Goal: Task Accomplishment & Management: Complete application form

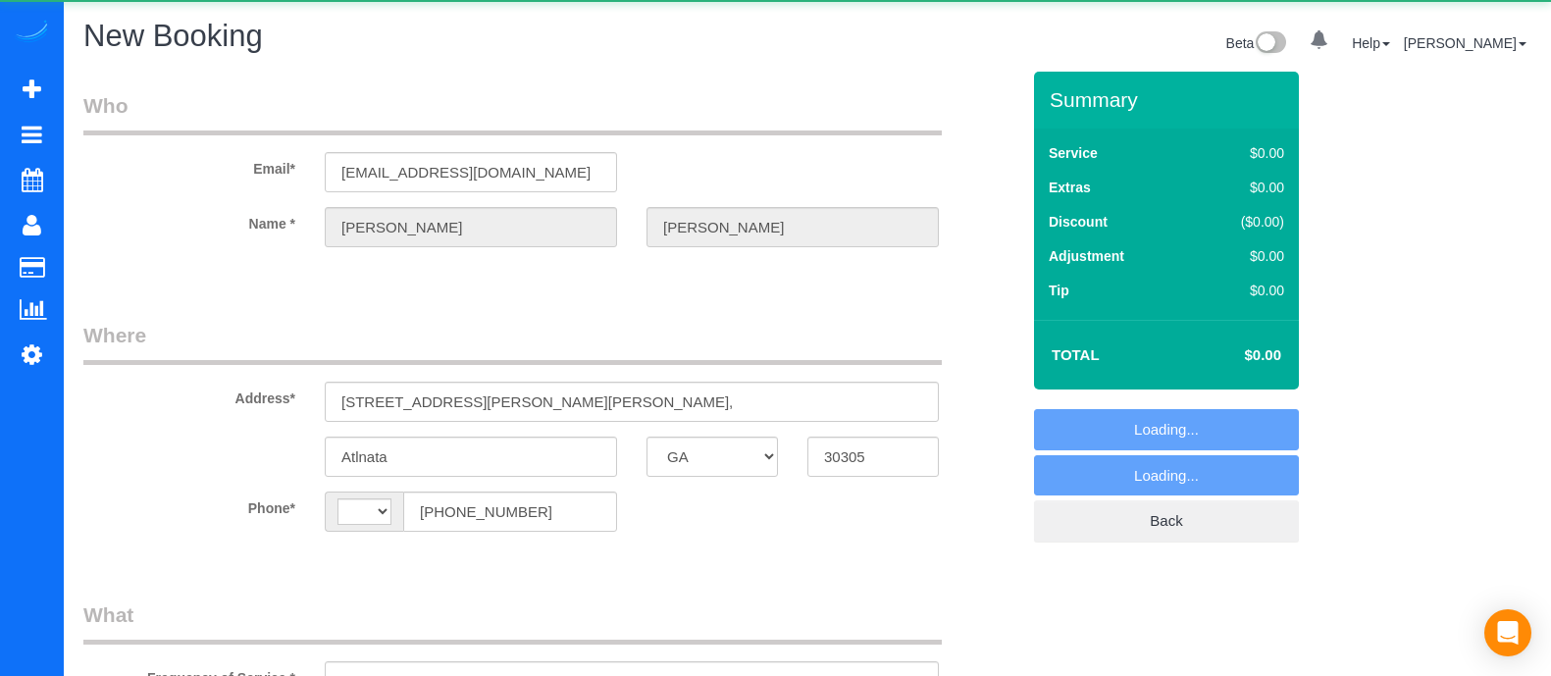
select select "GA"
select select "string:[GEOGRAPHIC_DATA]"
select select "string:fspay-2c1afd4e-b29a-4373-98a0-b8d422332cf9"
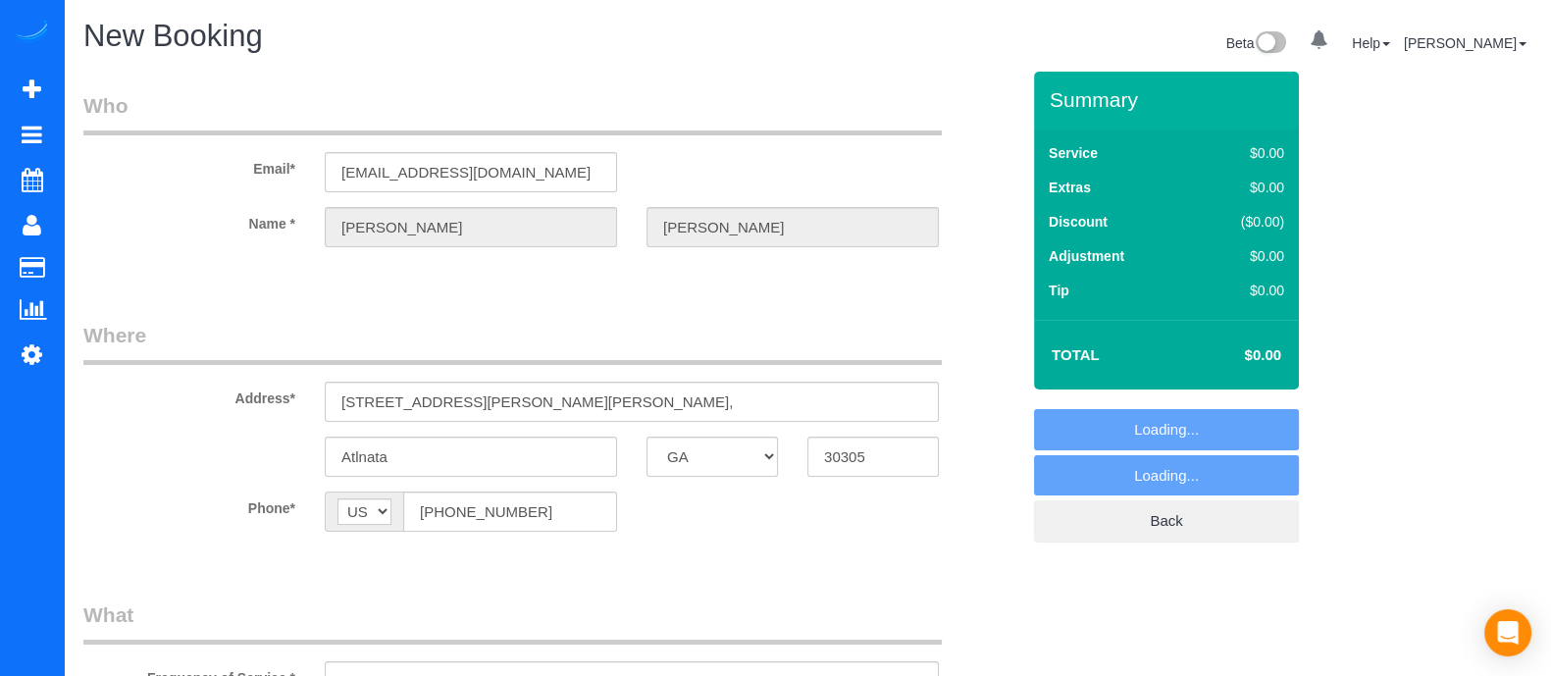
select select "object:3703"
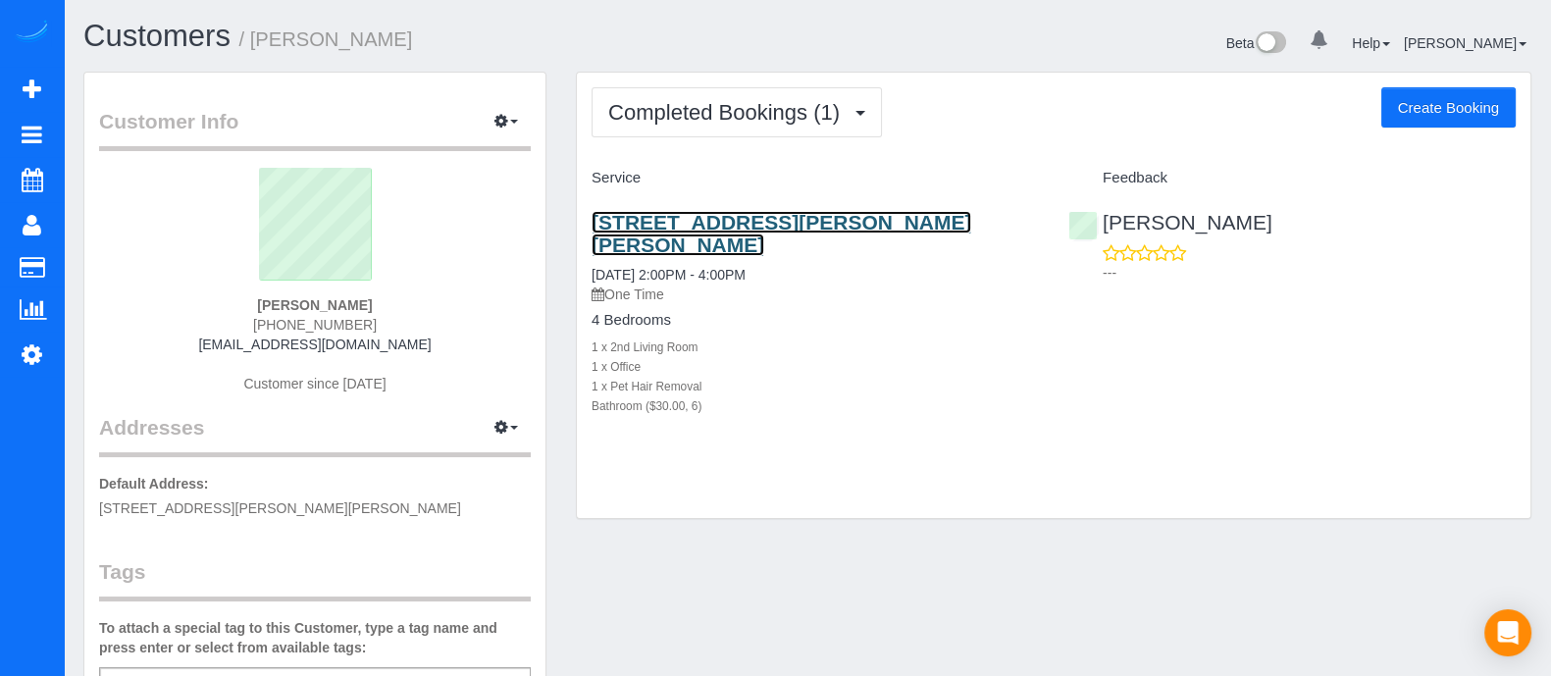
click at [799, 219] on link "[STREET_ADDRESS][PERSON_NAME][PERSON_NAME]" at bounding box center [781, 233] width 380 height 45
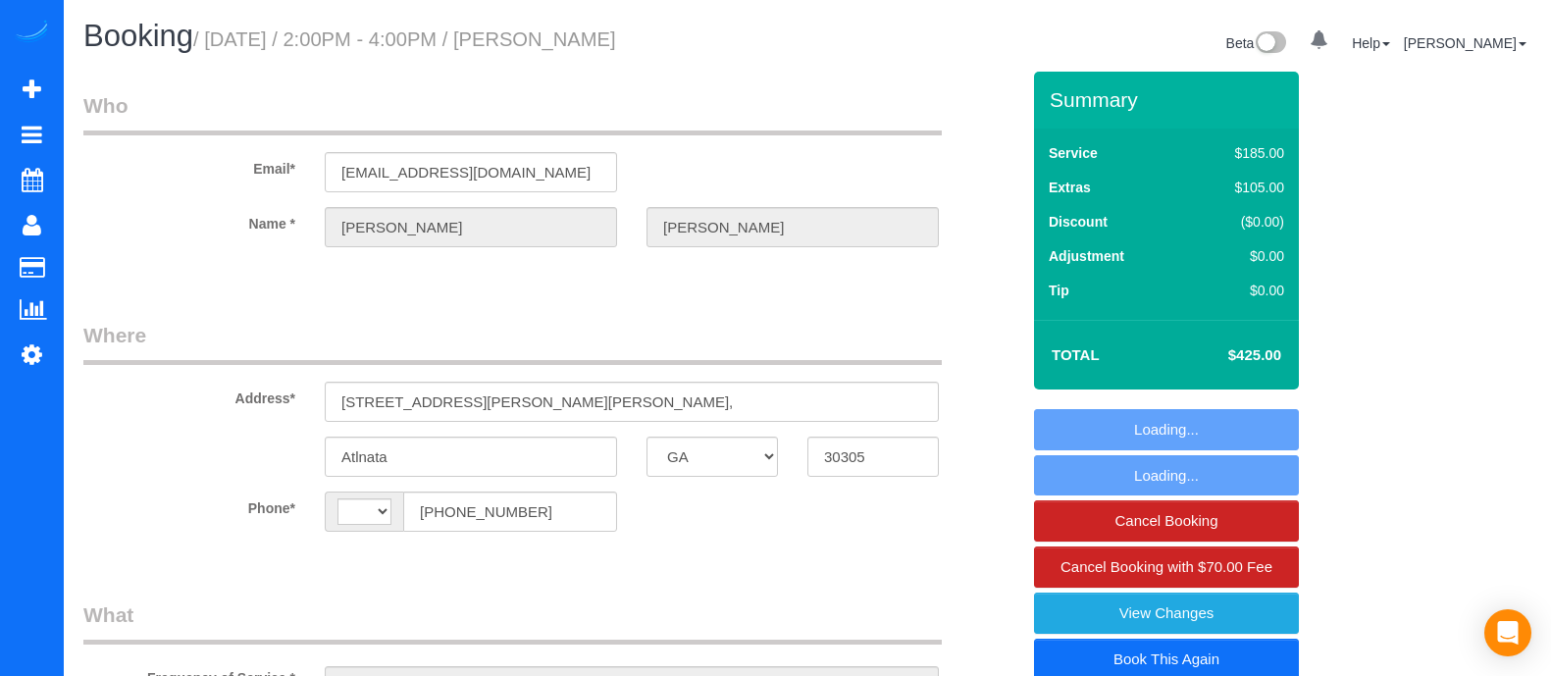
select select "GA"
select select "string:US"
select select "string:fspay-2c1afd4e-b29a-4373-98a0-b8d422332cf9"
select select "6"
select select "spot1"
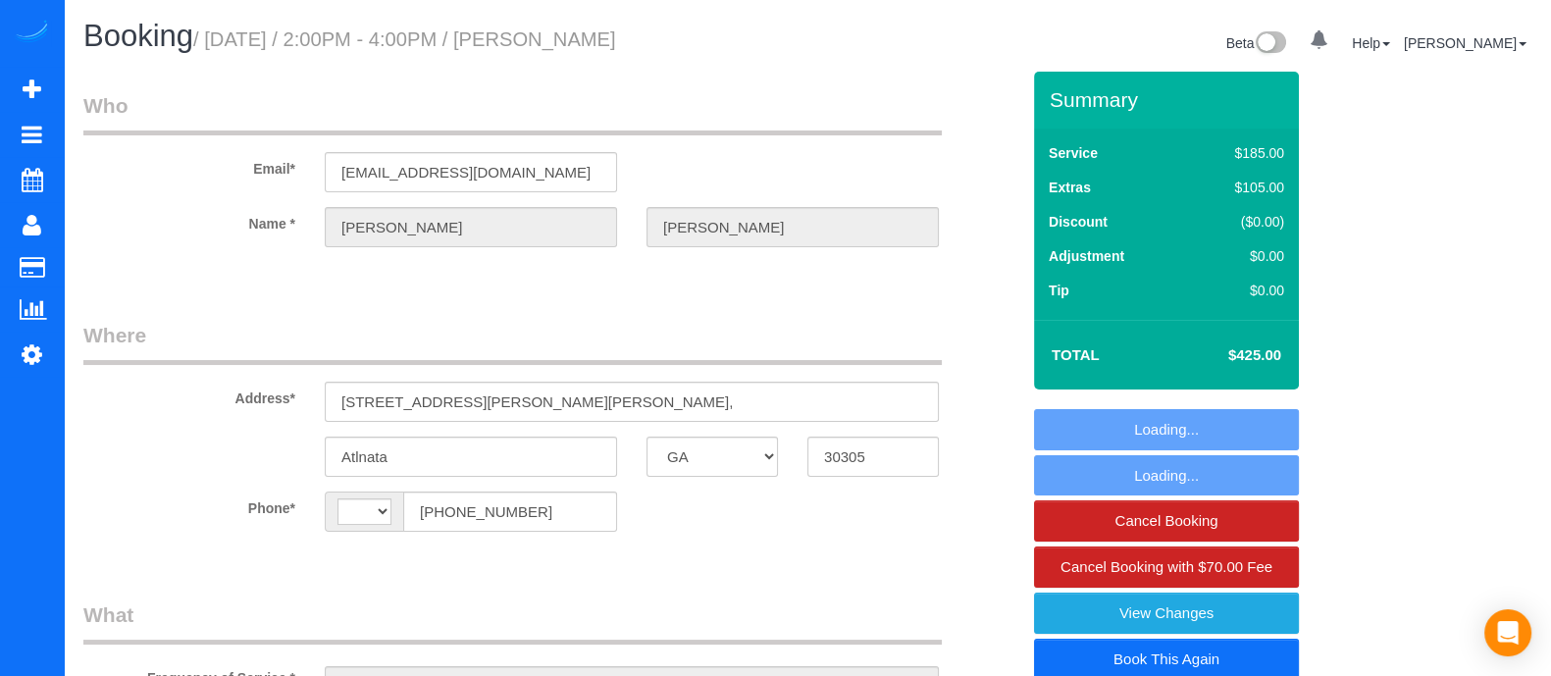
select select "number:3"
select select "number:6"
select select "object:760"
select select "6"
select select "spot6"
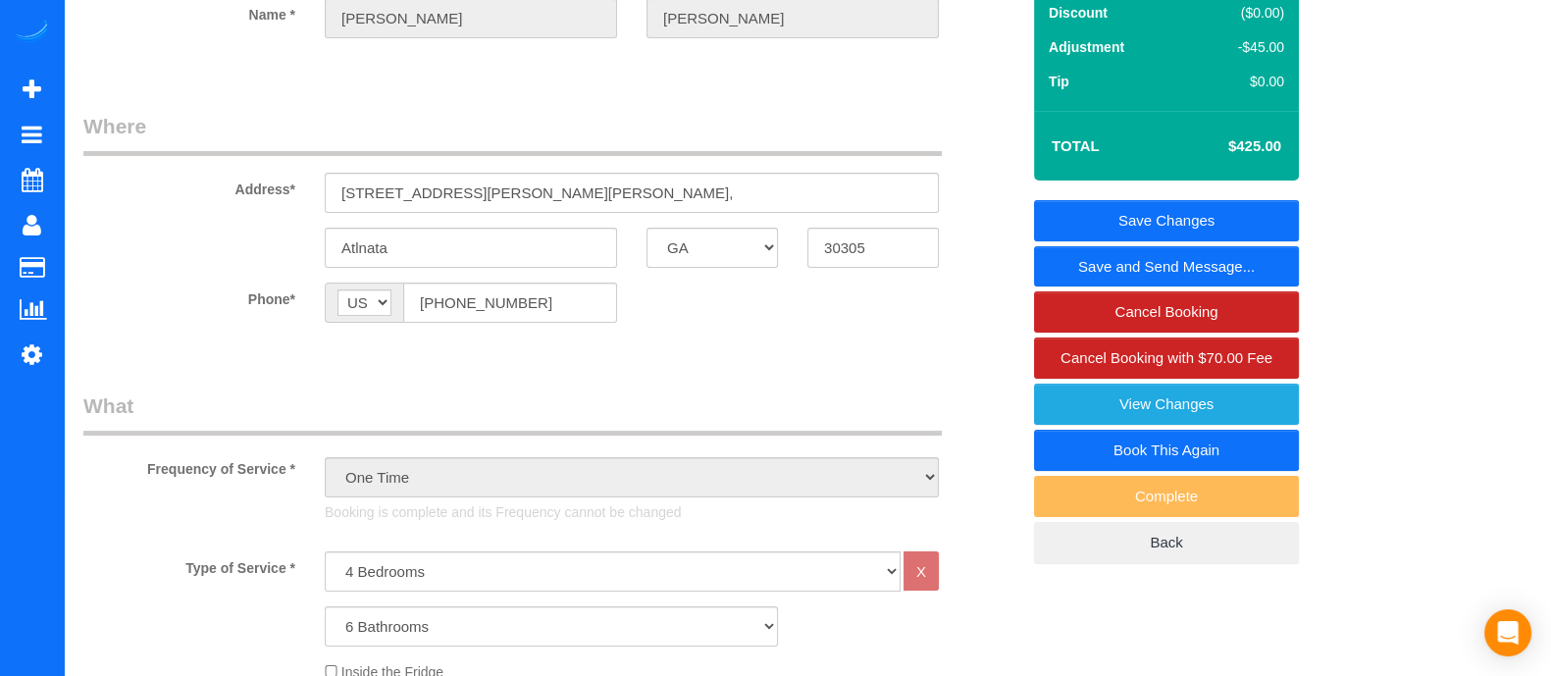
scroll to position [224, 0]
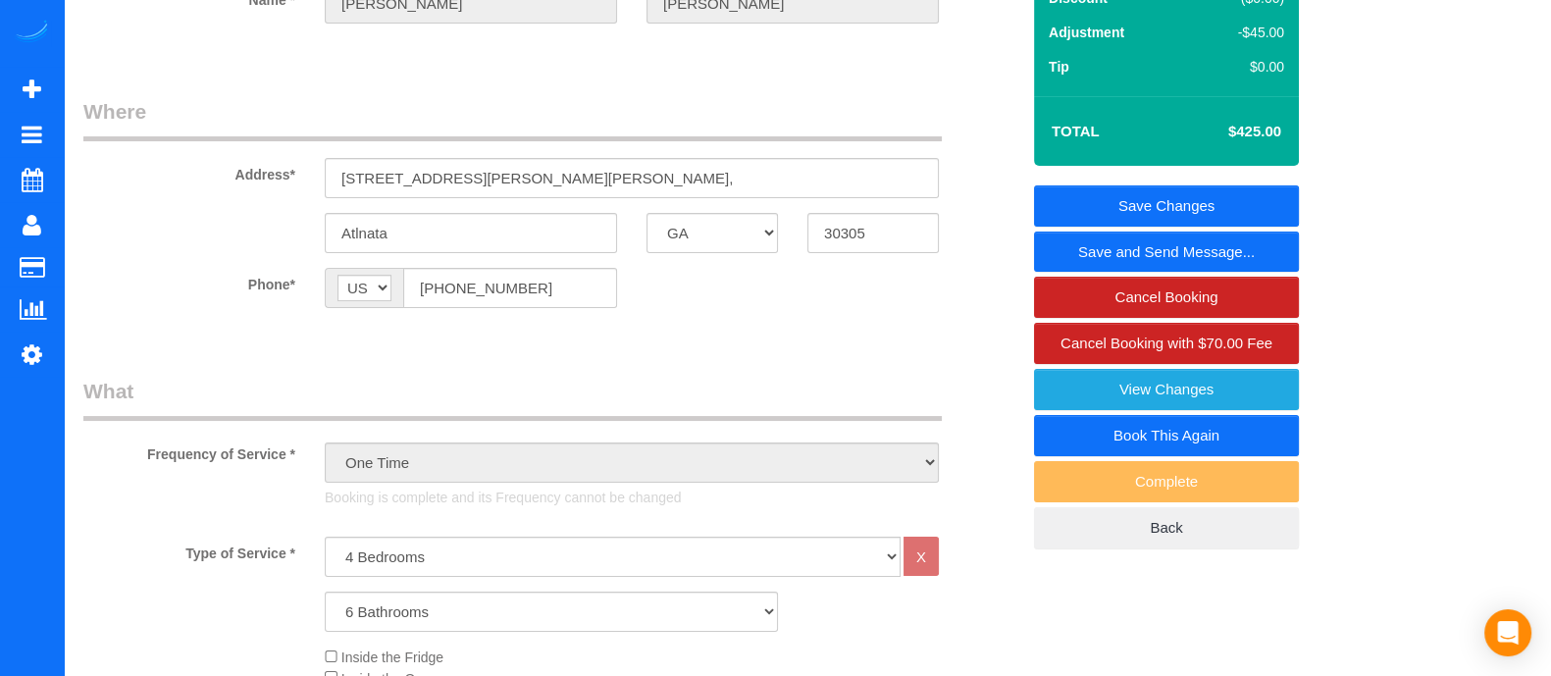
click at [1178, 438] on link "Book This Again" at bounding box center [1166, 435] width 265 height 41
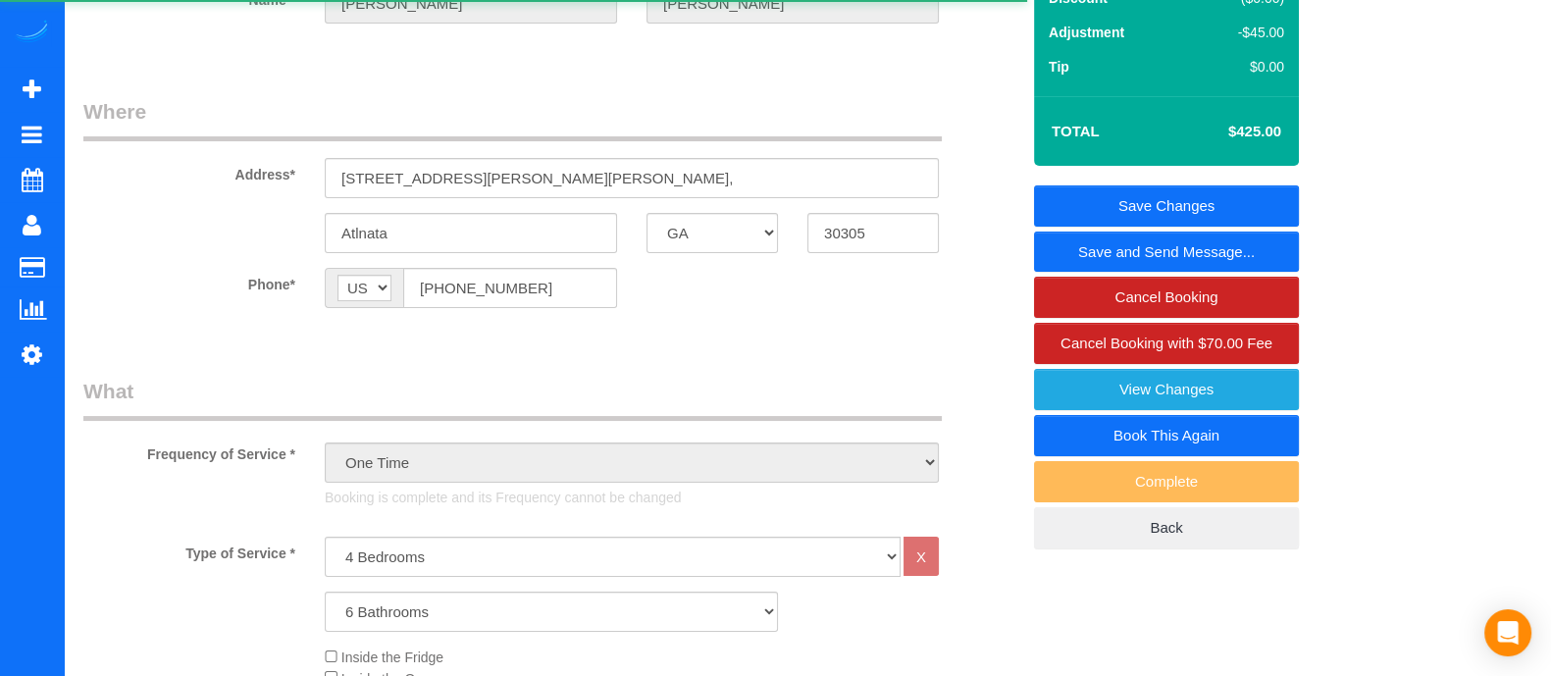
select select "GA"
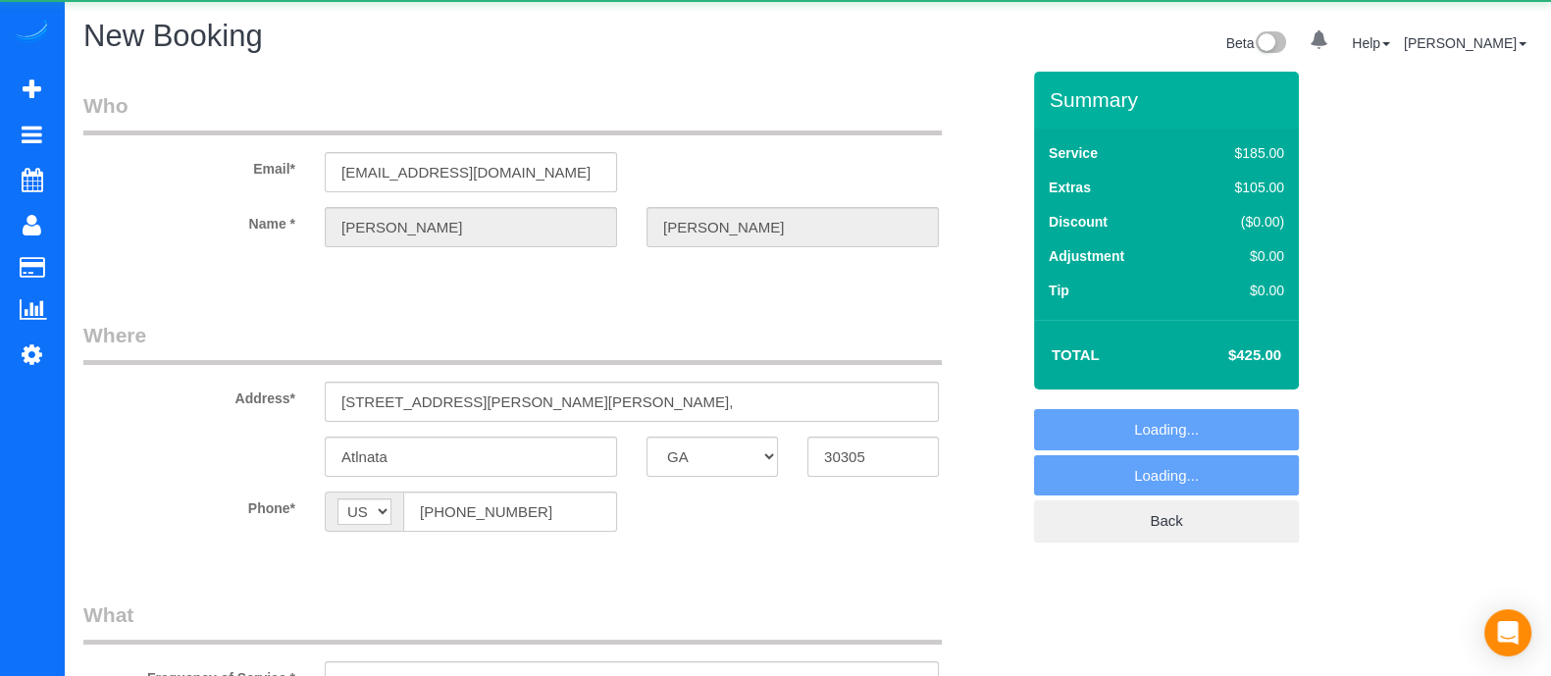
select select "string:fspay-2c1afd4e-b29a-4373-98a0-b8d422332cf9"
select select "number:3"
select select "number:6"
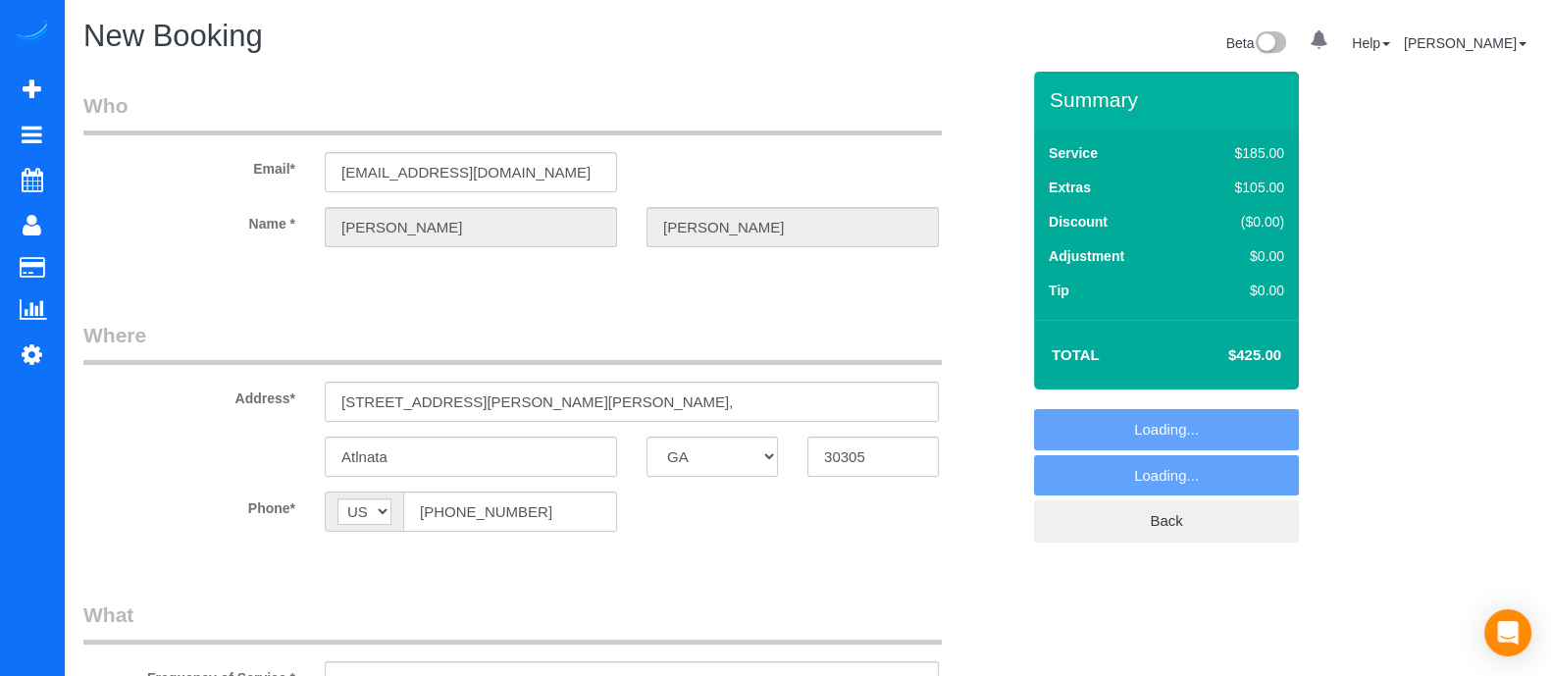
select select "object:1124"
select select "6"
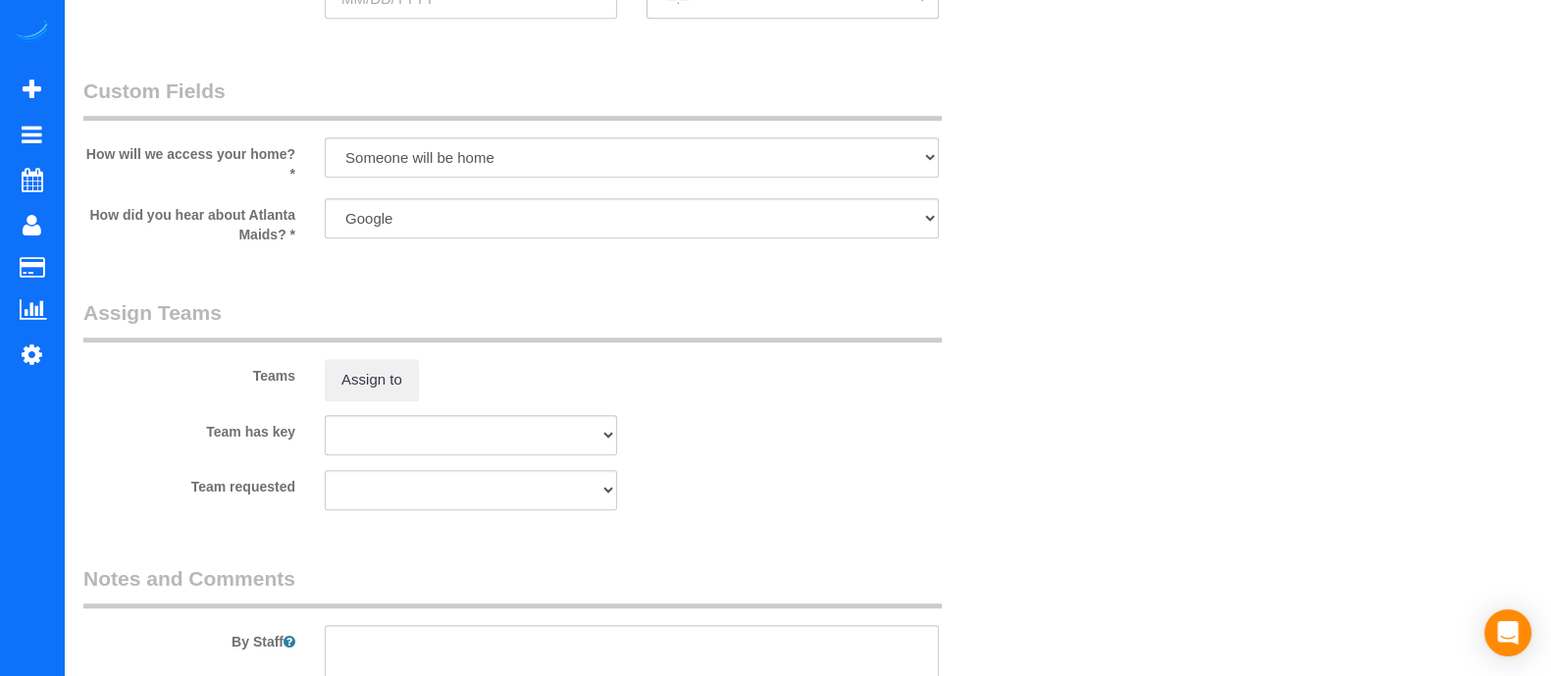
scroll to position [1751, 0]
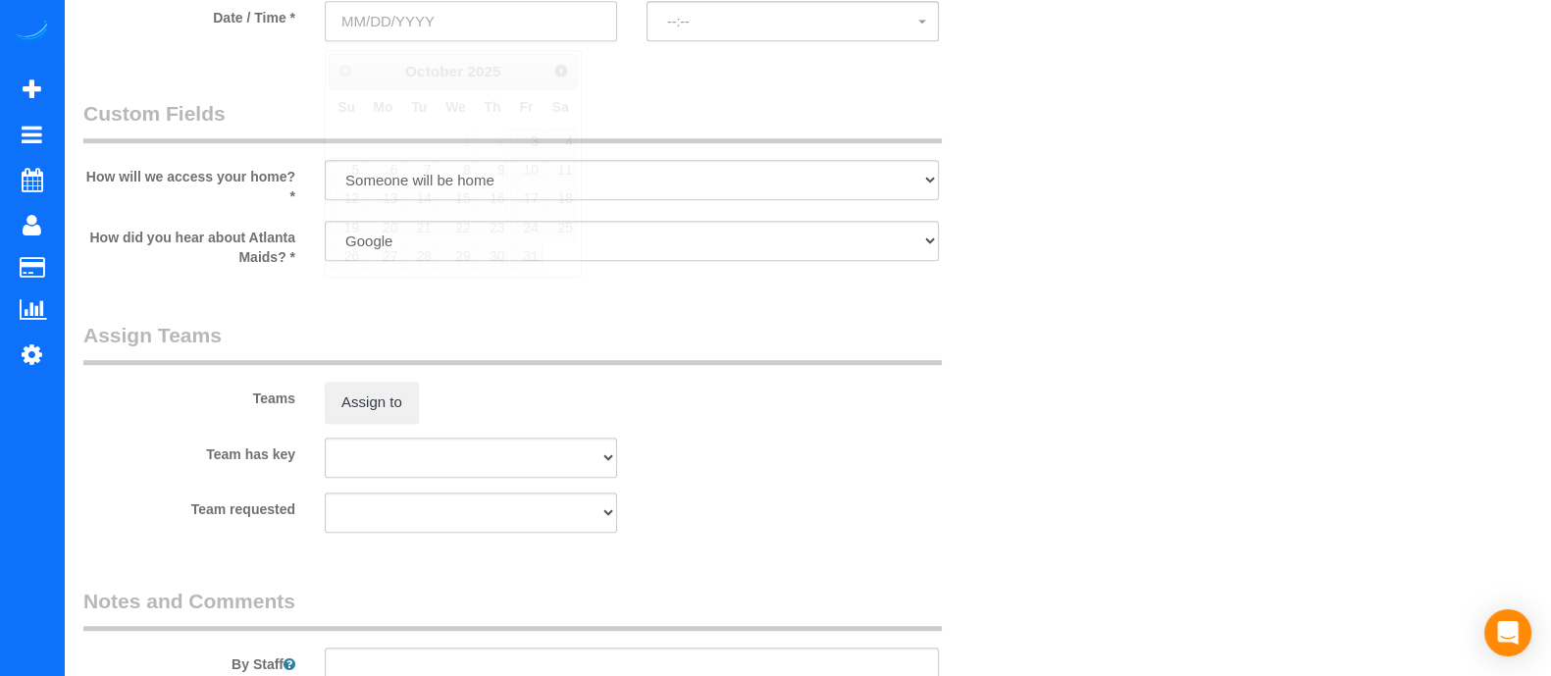
click at [500, 25] on input "text" at bounding box center [471, 21] width 292 height 40
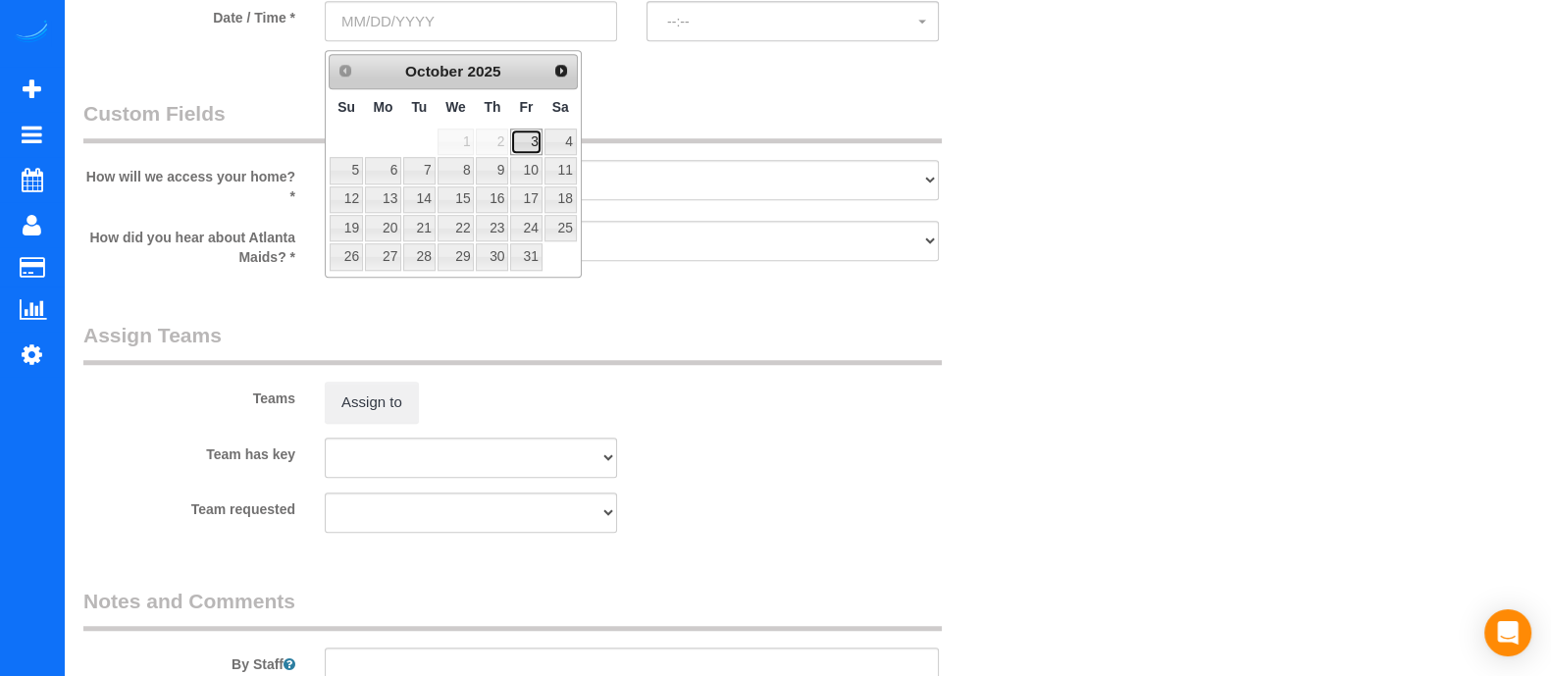
click at [530, 144] on link "3" at bounding box center [525, 141] width 31 height 26
type input "10/03/2025"
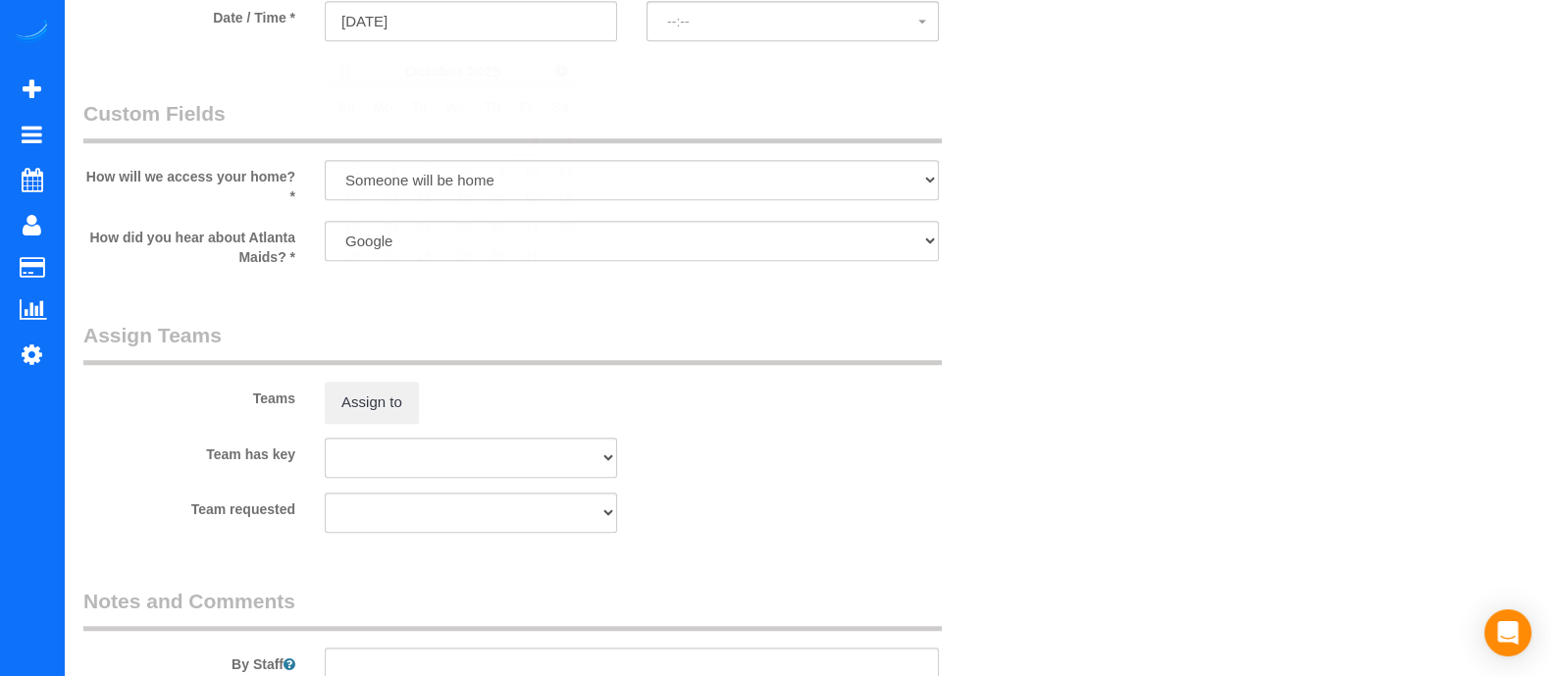
select select "spot16"
click at [745, 17] on button "10:00AM - 12:00PM" at bounding box center [792, 21] width 292 height 40
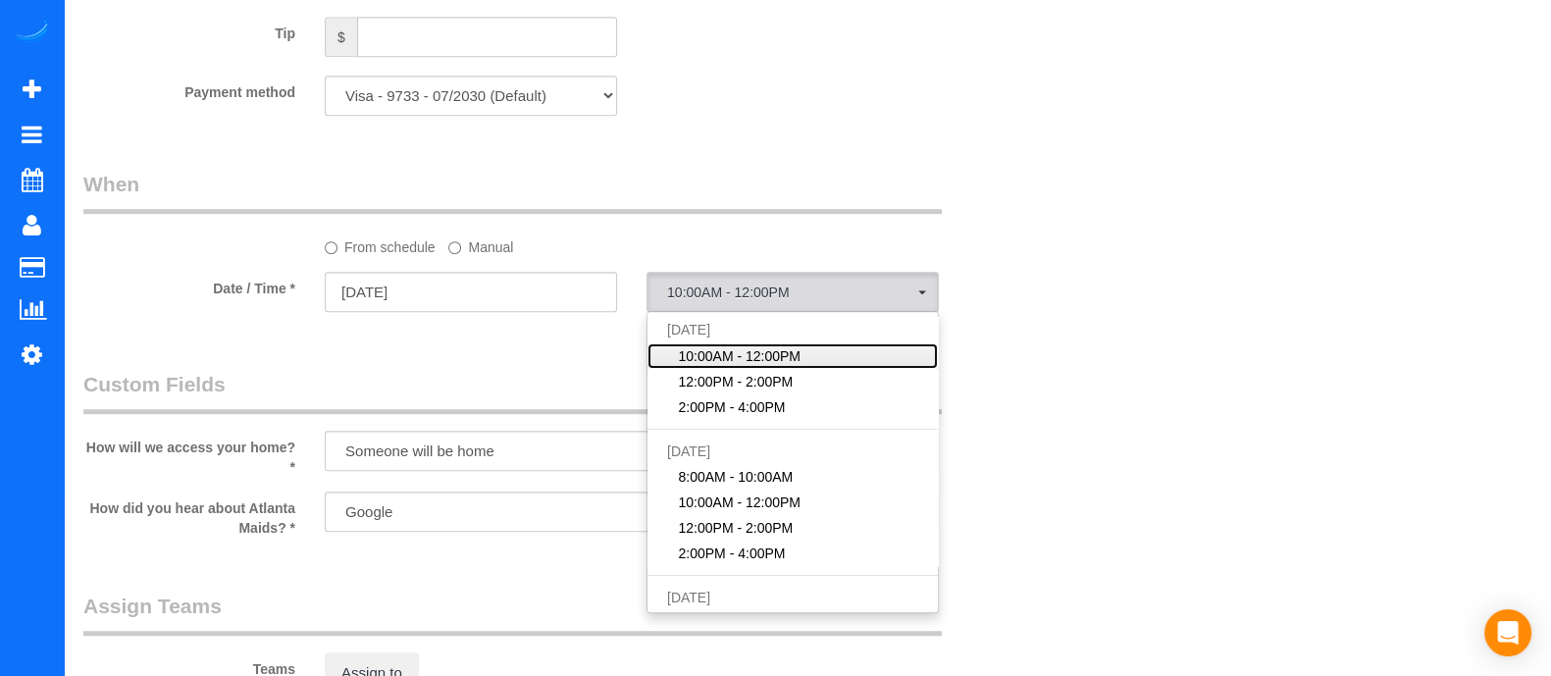
scroll to position [1473, 0]
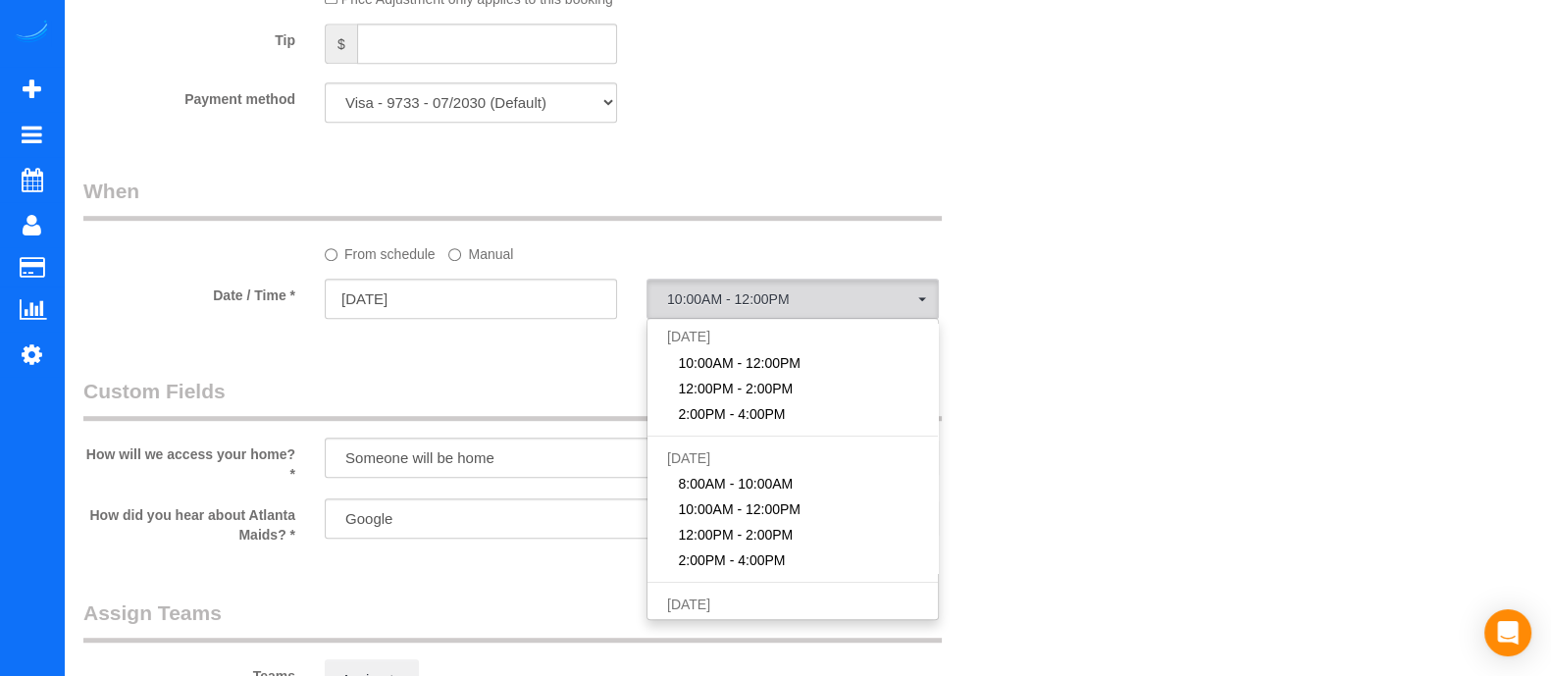
click at [481, 262] on label "Manual" at bounding box center [480, 250] width 65 height 26
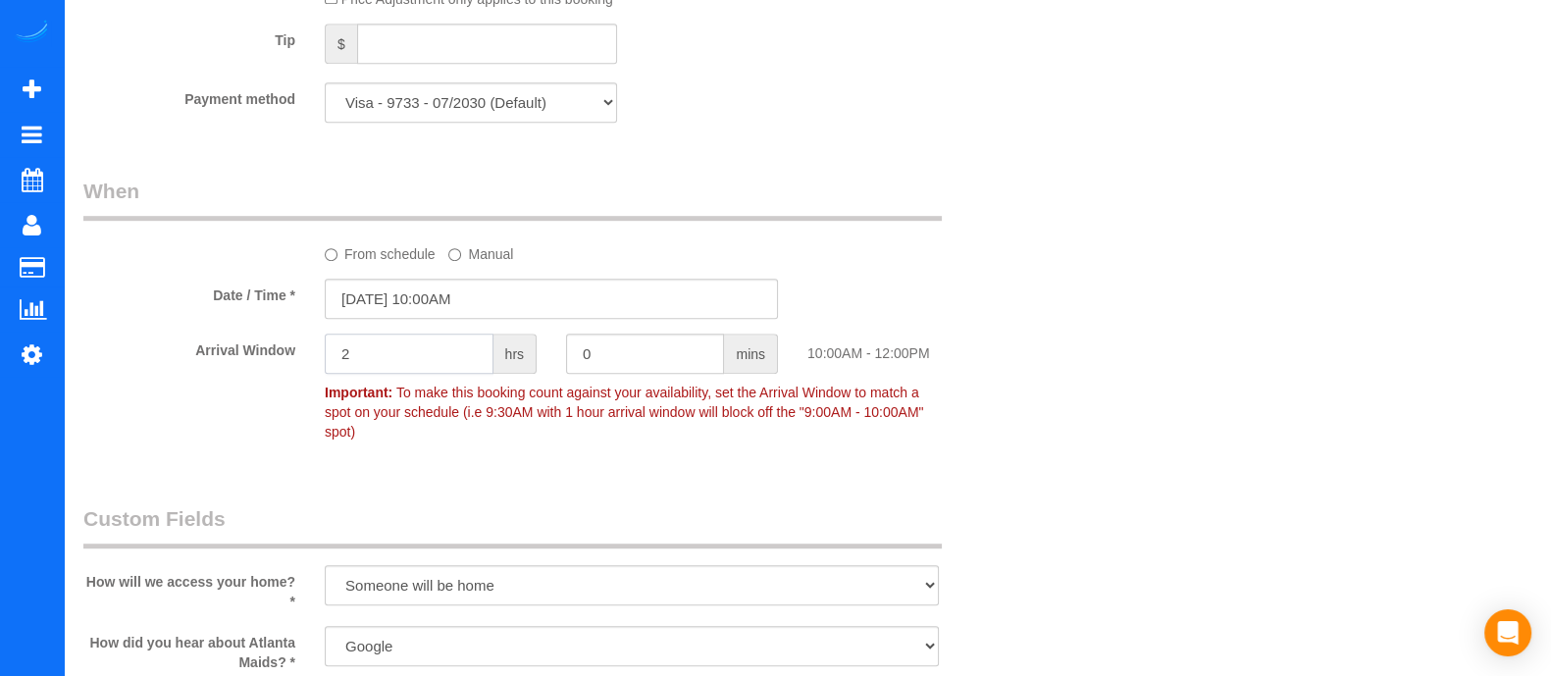
click at [435, 352] on input "2" at bounding box center [409, 353] width 169 height 40
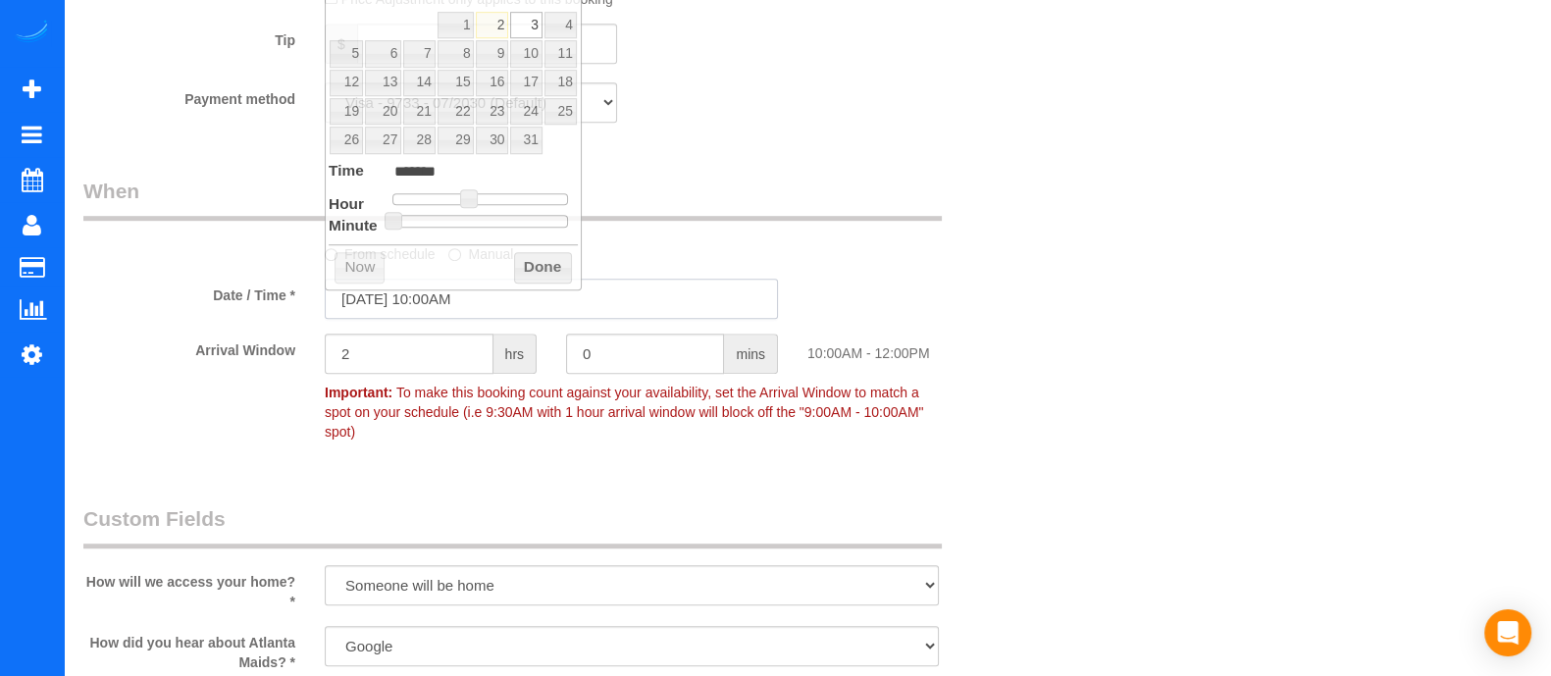
click at [451, 318] on input "10/03/2025 10:00AM" at bounding box center [551, 299] width 453 height 40
type input "10/03/2025 11:00AM"
type input "*******"
type input "10/03/2025 12:00PM"
type input "*******"
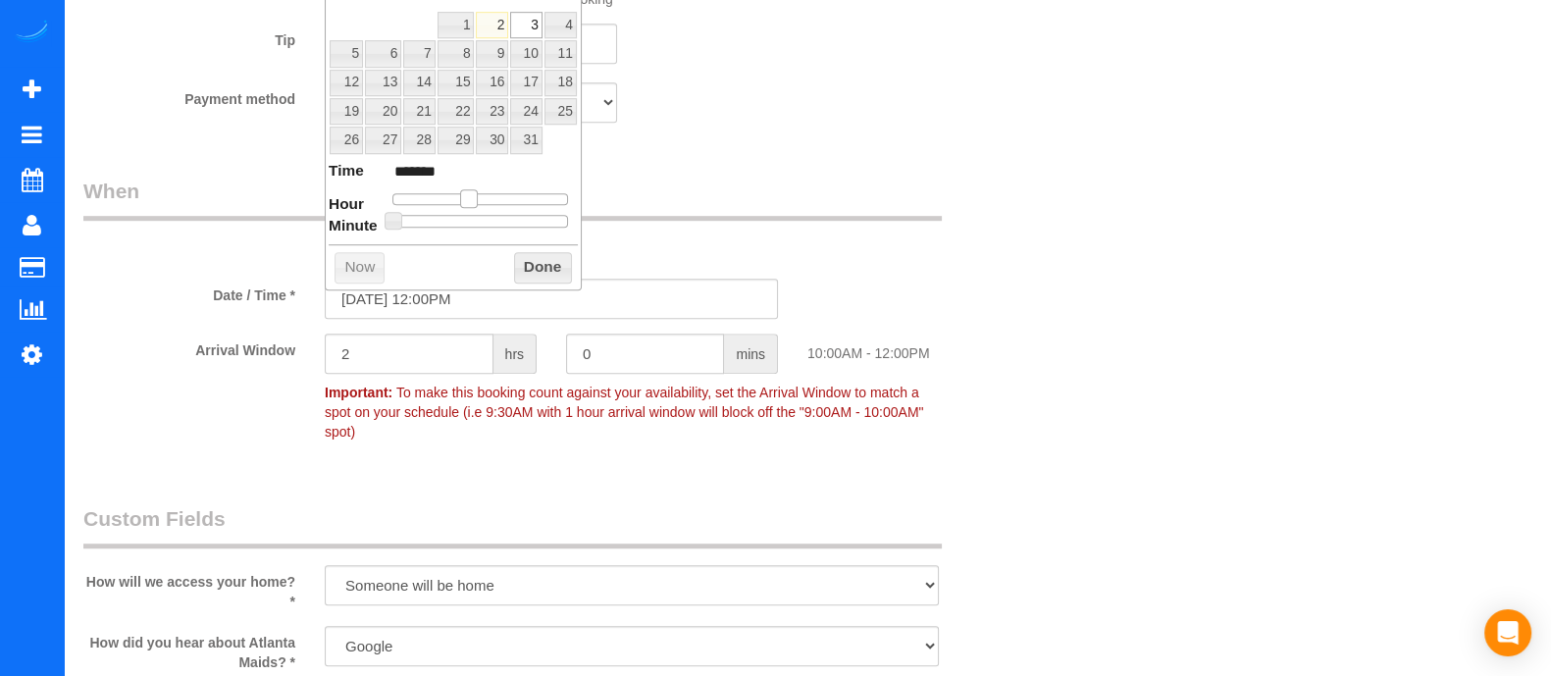
type input "10/03/2025 1:00PM"
type input "******"
type input "10/03/2025 2:00PM"
type input "******"
type input "10/03/2025 3:00PM"
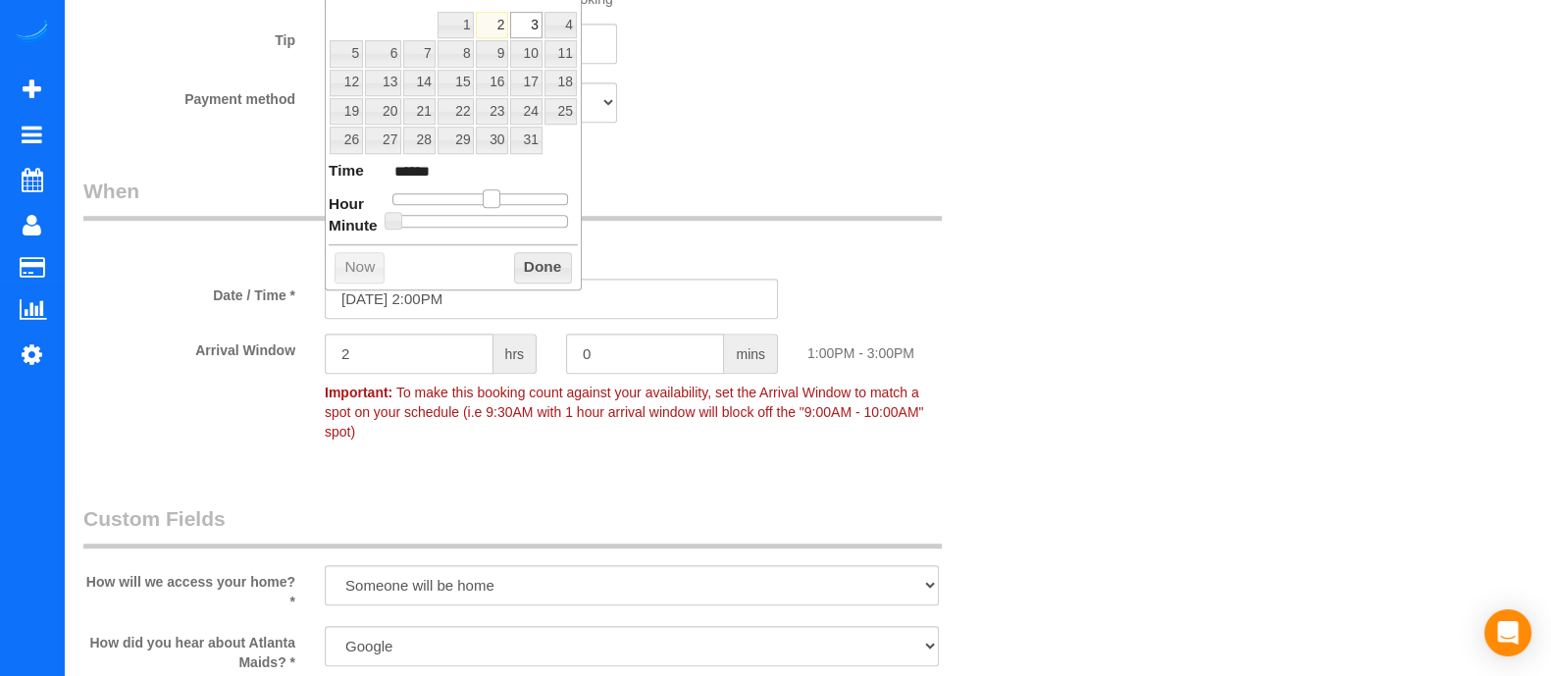
type input "******"
drag, startPoint x: 471, startPoint y: 202, endPoint x: 508, endPoint y: 207, distance: 37.6
click at [508, 207] on dl "Time ****** Hour Minute Second Millisecond Microsecond Time Zone ***** ***** **…" at bounding box center [453, 194] width 249 height 68
click at [554, 263] on button "Done" at bounding box center [543, 267] width 58 height 31
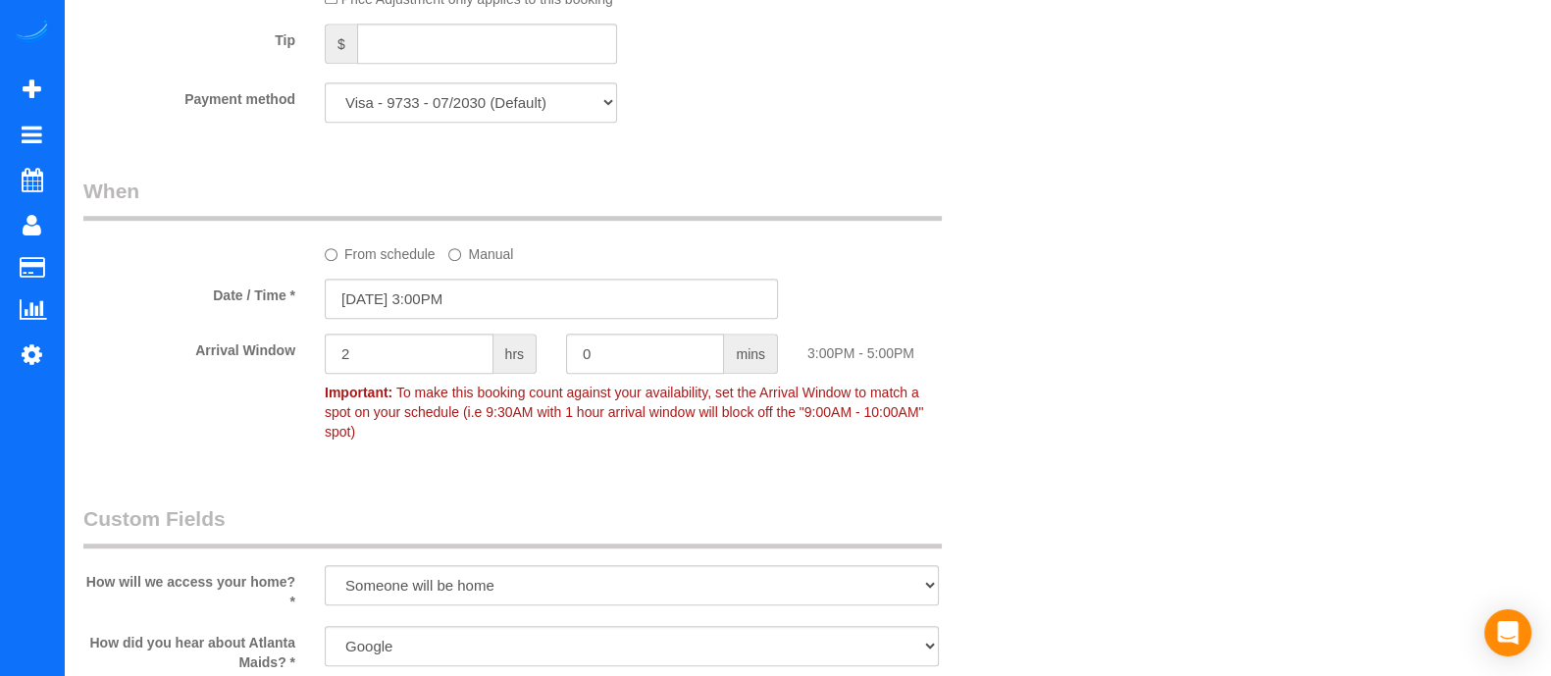
scroll to position [2178, 0]
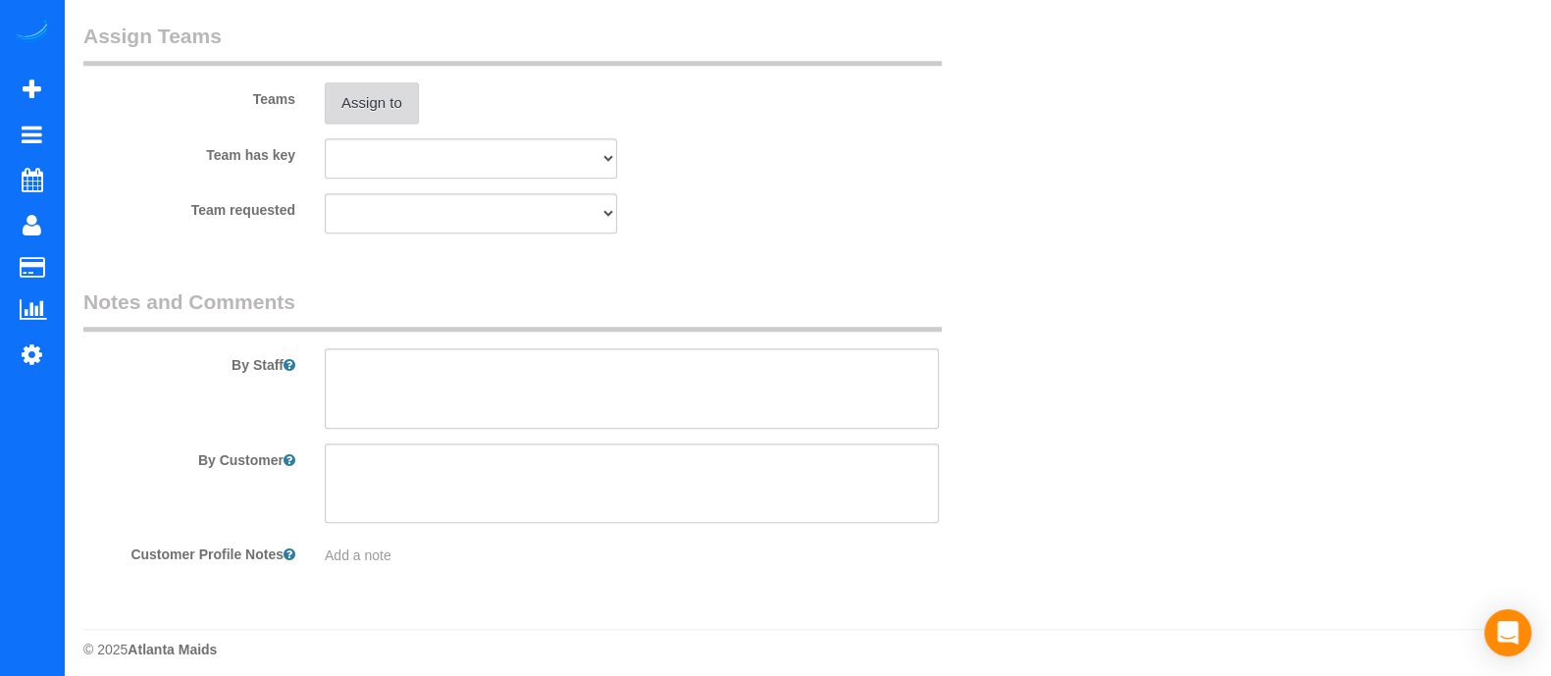
click at [380, 110] on button "Assign to" at bounding box center [372, 102] width 94 height 41
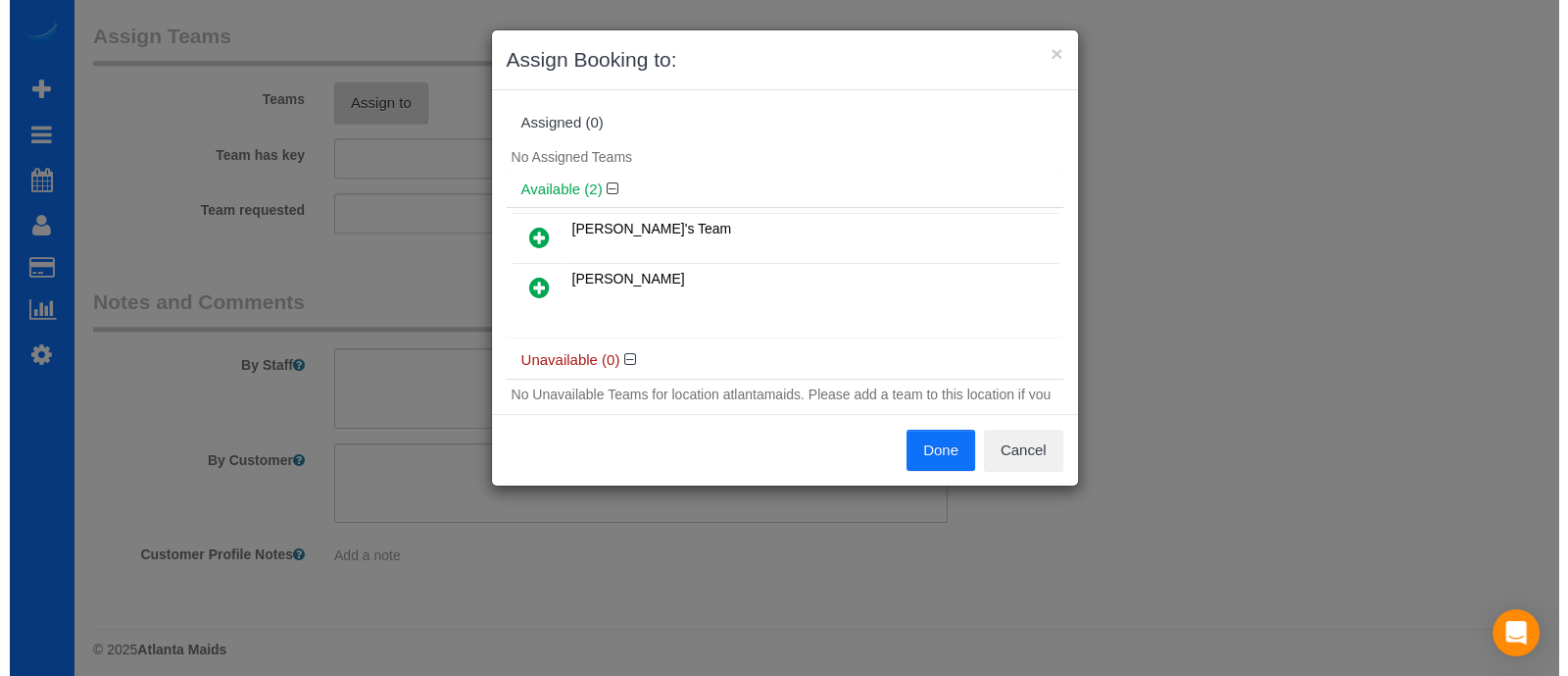
scroll to position [2175, 0]
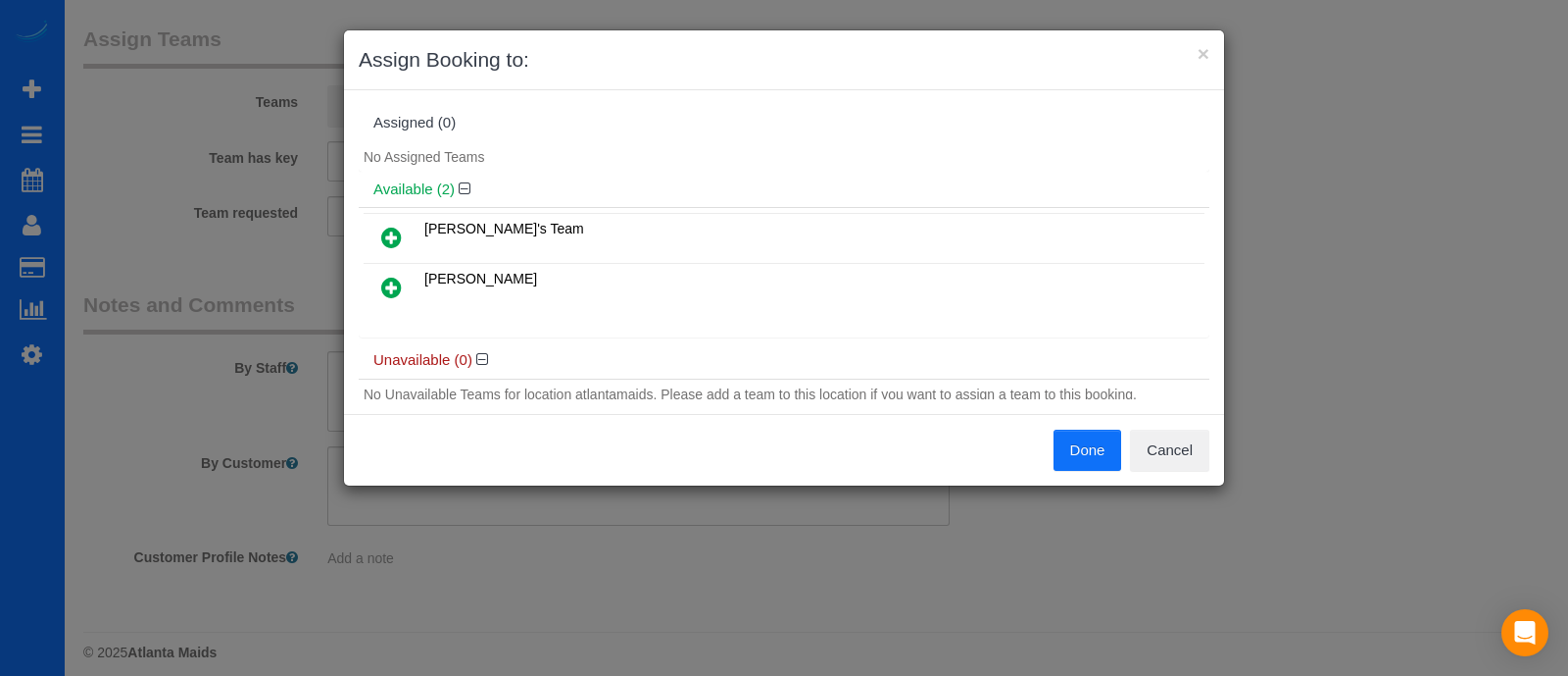
click at [386, 282] on icon at bounding box center [392, 288] width 21 height 24
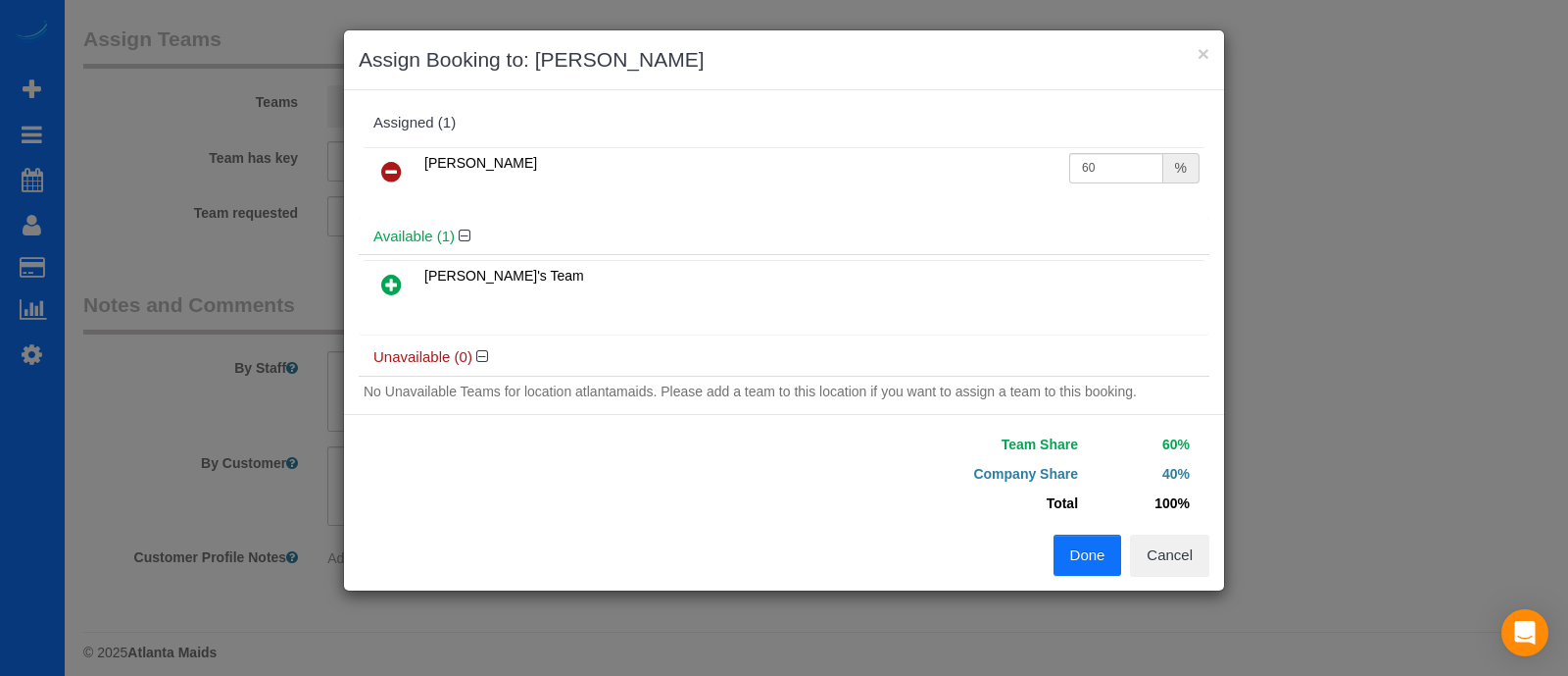
click at [1053, 537] on button "Done" at bounding box center [1087, 555] width 69 height 41
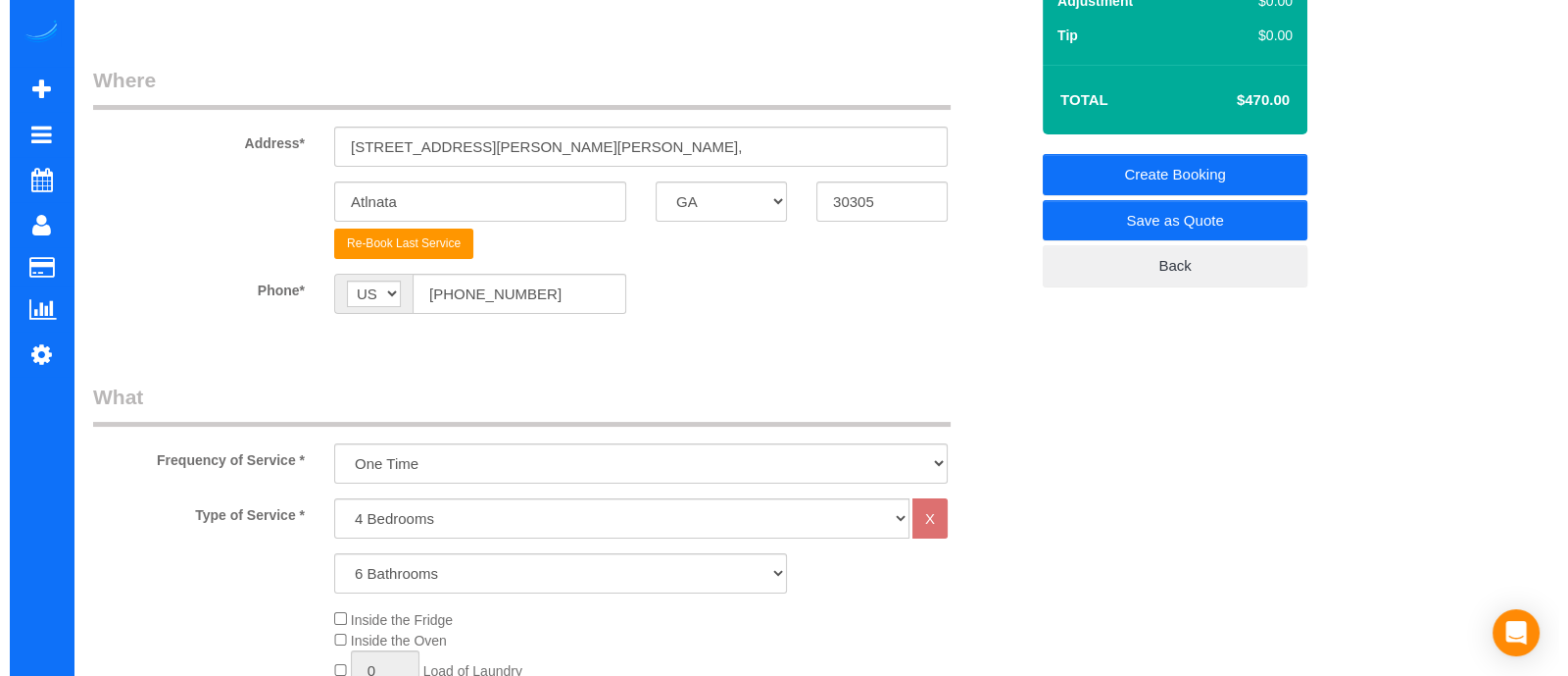
scroll to position [0, 0]
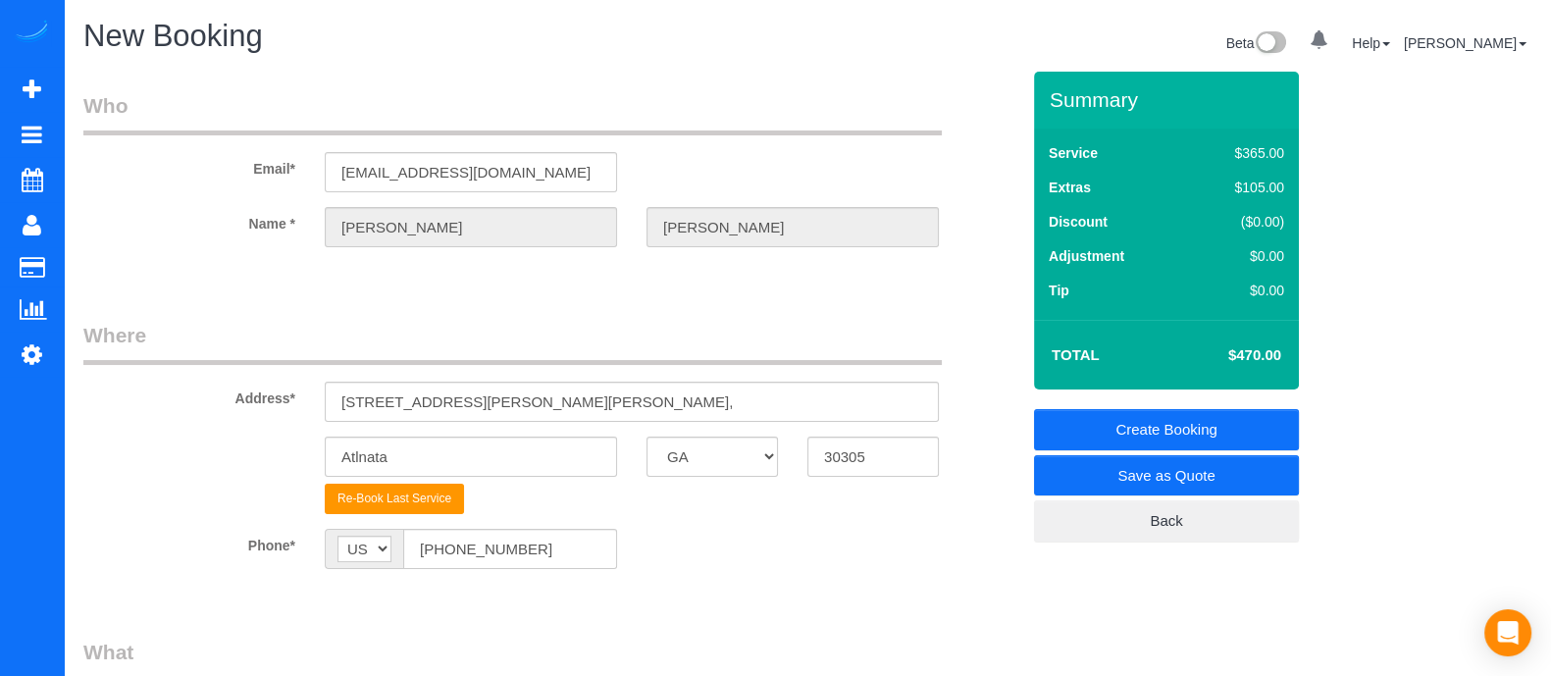
click at [1173, 419] on link "Create Booking" at bounding box center [1166, 429] width 265 height 41
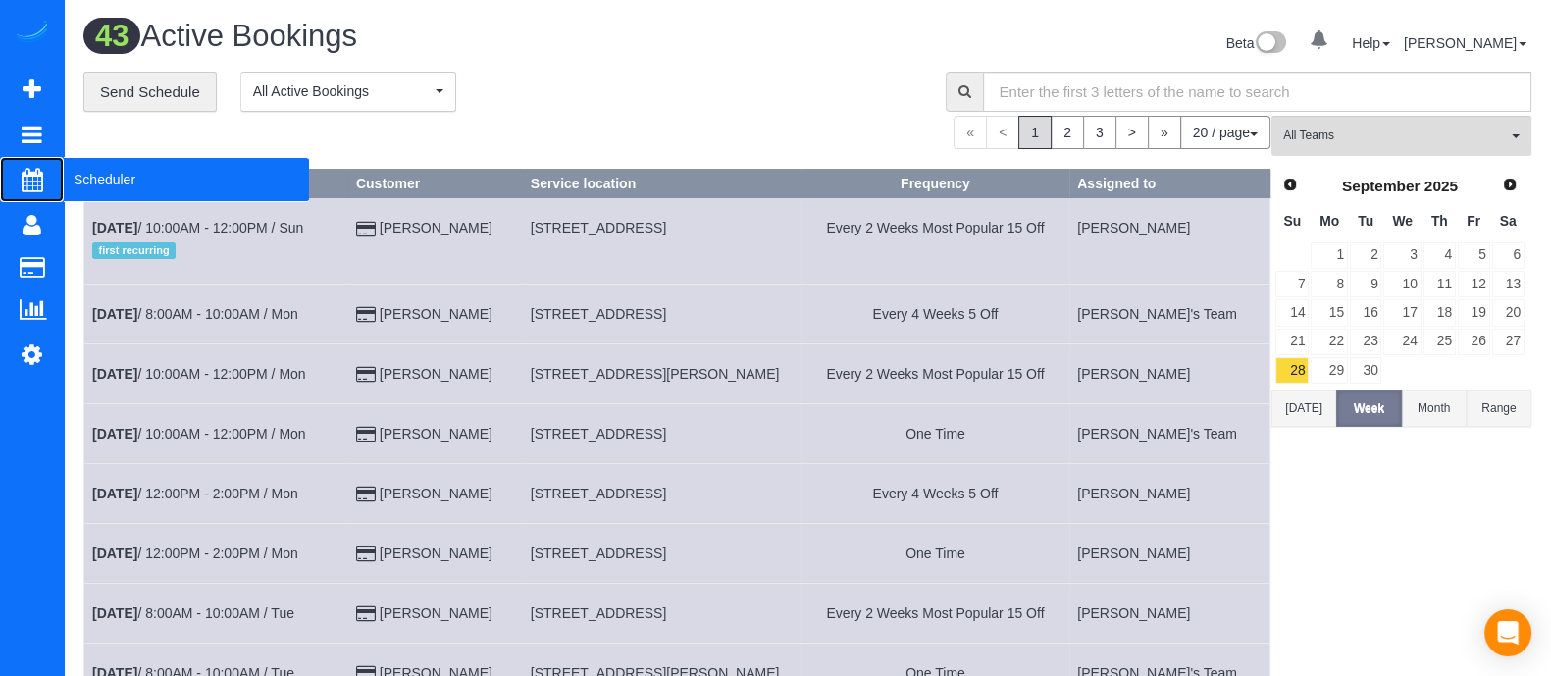
click at [82, 180] on span "Scheduler" at bounding box center [186, 179] width 245 height 45
